Goal: Task Accomplishment & Management: Use online tool/utility

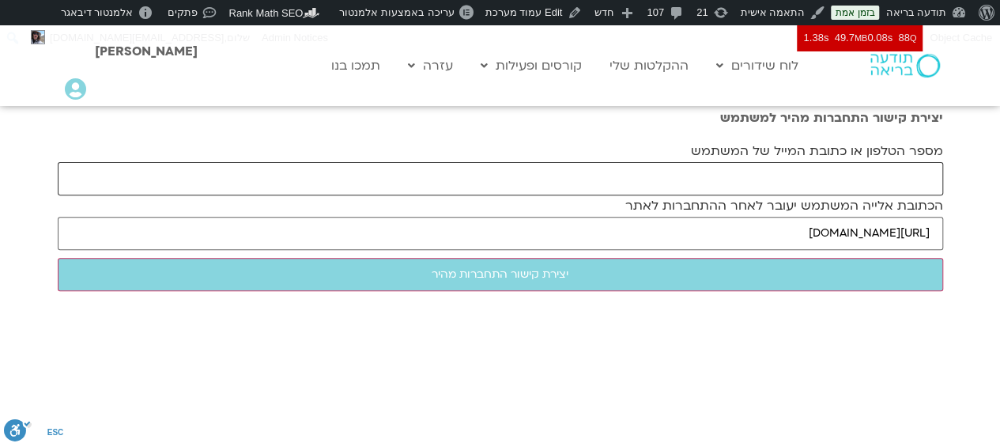
click at [724, 175] on input "מספר הטלפון או כתובת המייל של המשתמש" at bounding box center [500, 178] width 885 height 33
paste input "[EMAIL_ADDRESS][DOMAIN_NAME]"
type input "[EMAIL_ADDRESS][DOMAIN_NAME]"
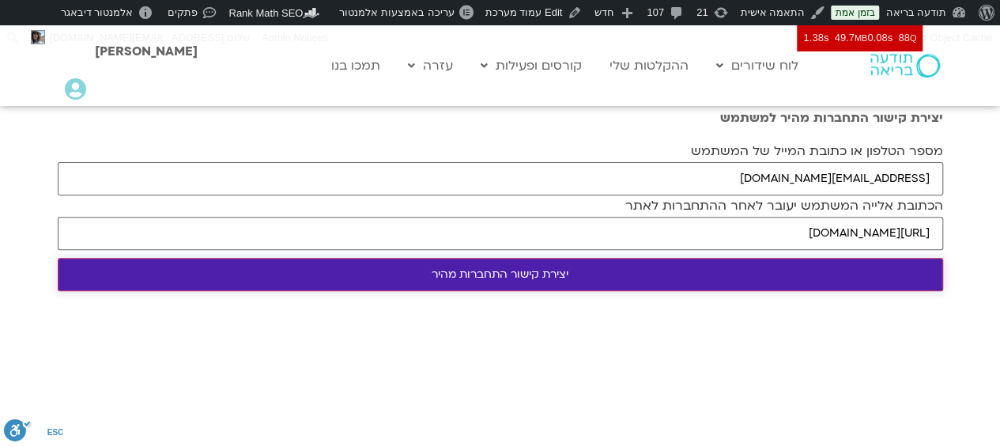
click at [634, 276] on input "יצירת קישור התחברות מהיר" at bounding box center [500, 274] width 885 height 33
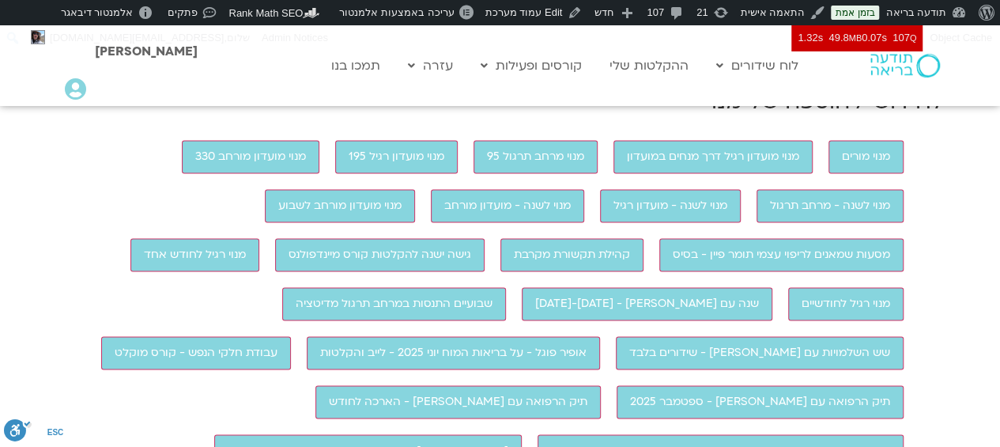
scroll to position [1054, 0]
click at [212, 58] on link "ביטול" at bounding box center [211, 50] width 27 height 15
